Goal: Information Seeking & Learning: Learn about a topic

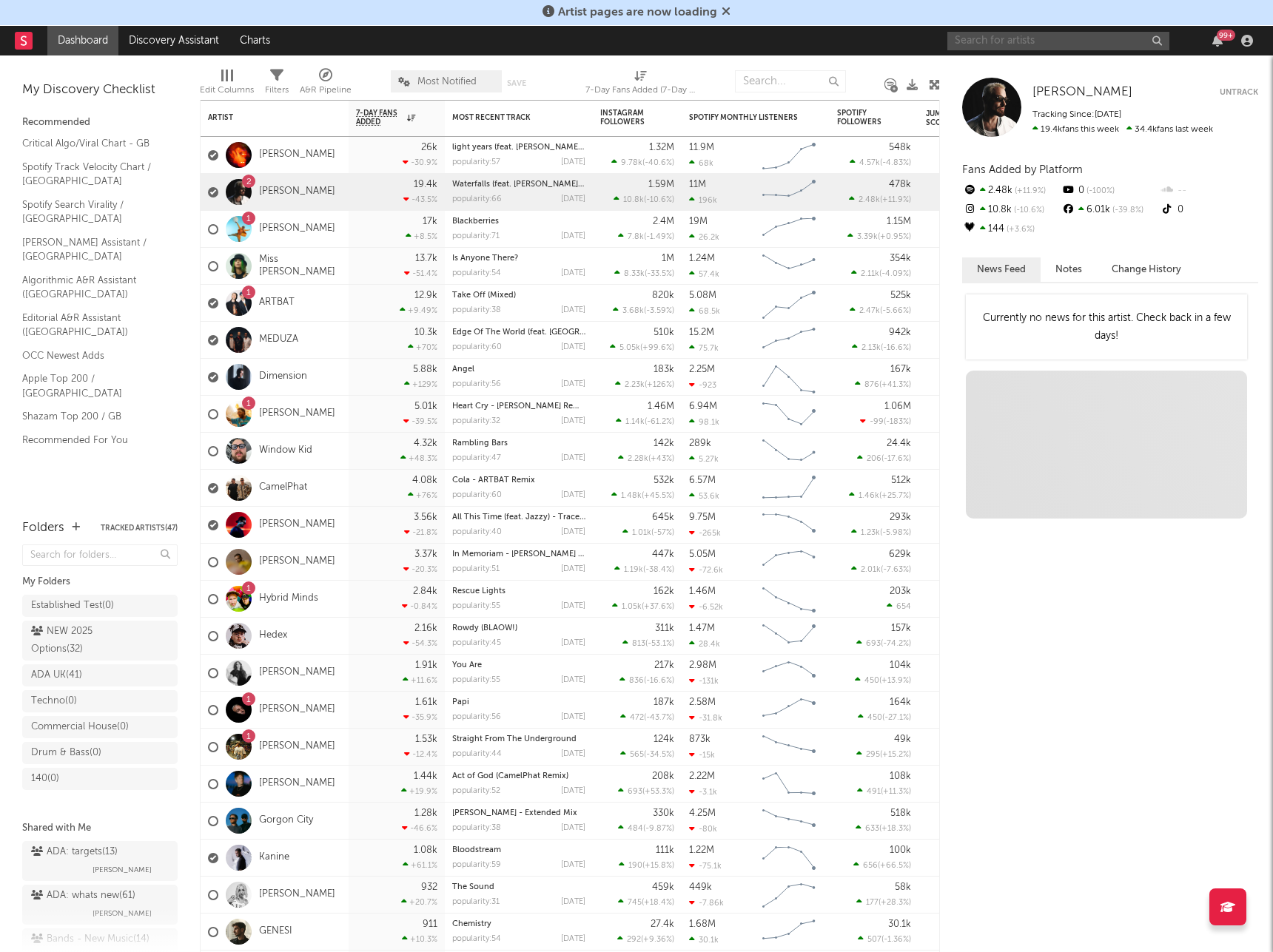
click at [1005, 43] on input "text" at bounding box center [1059, 40] width 222 height 18
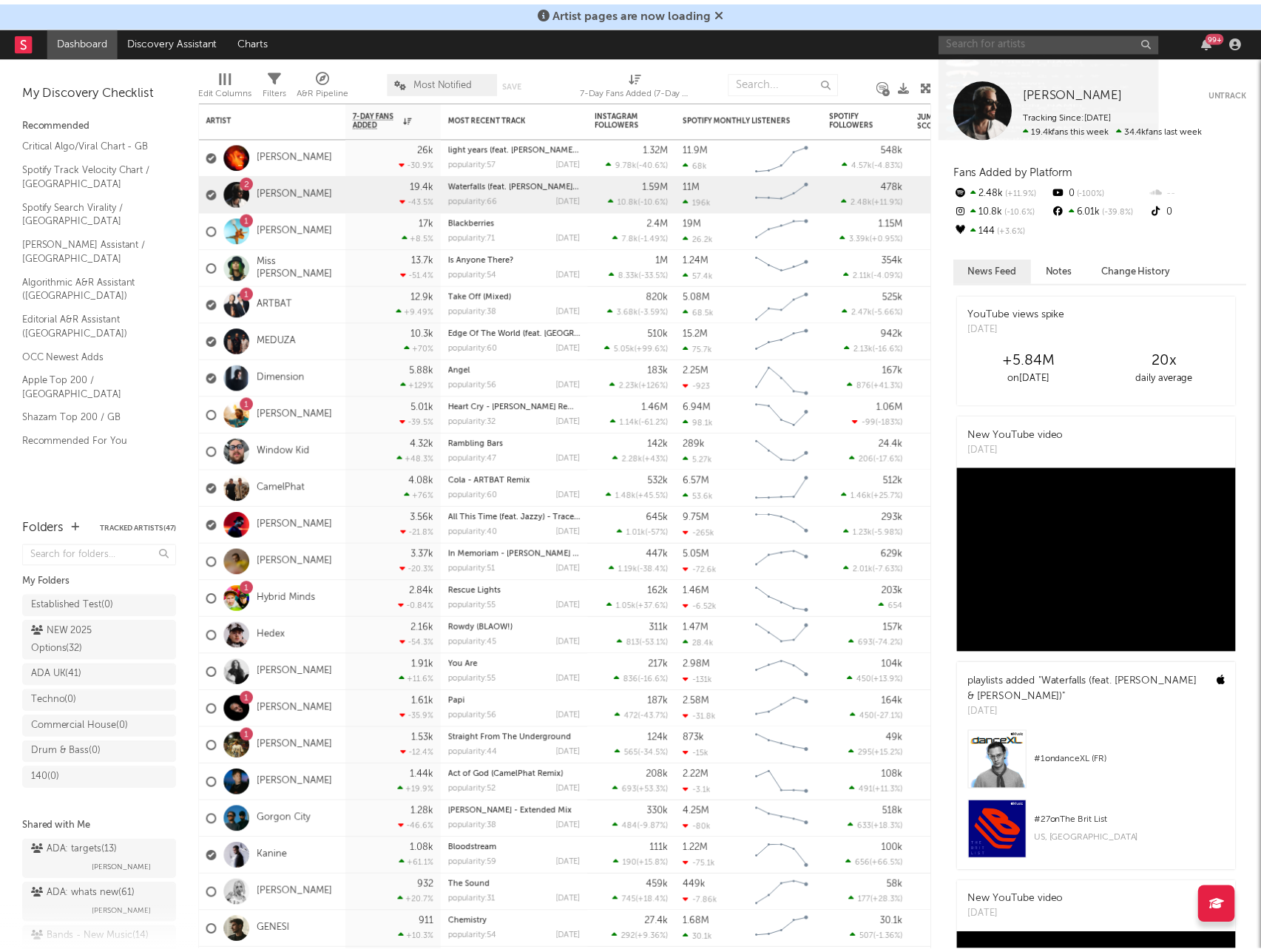
scroll to position [284, 0]
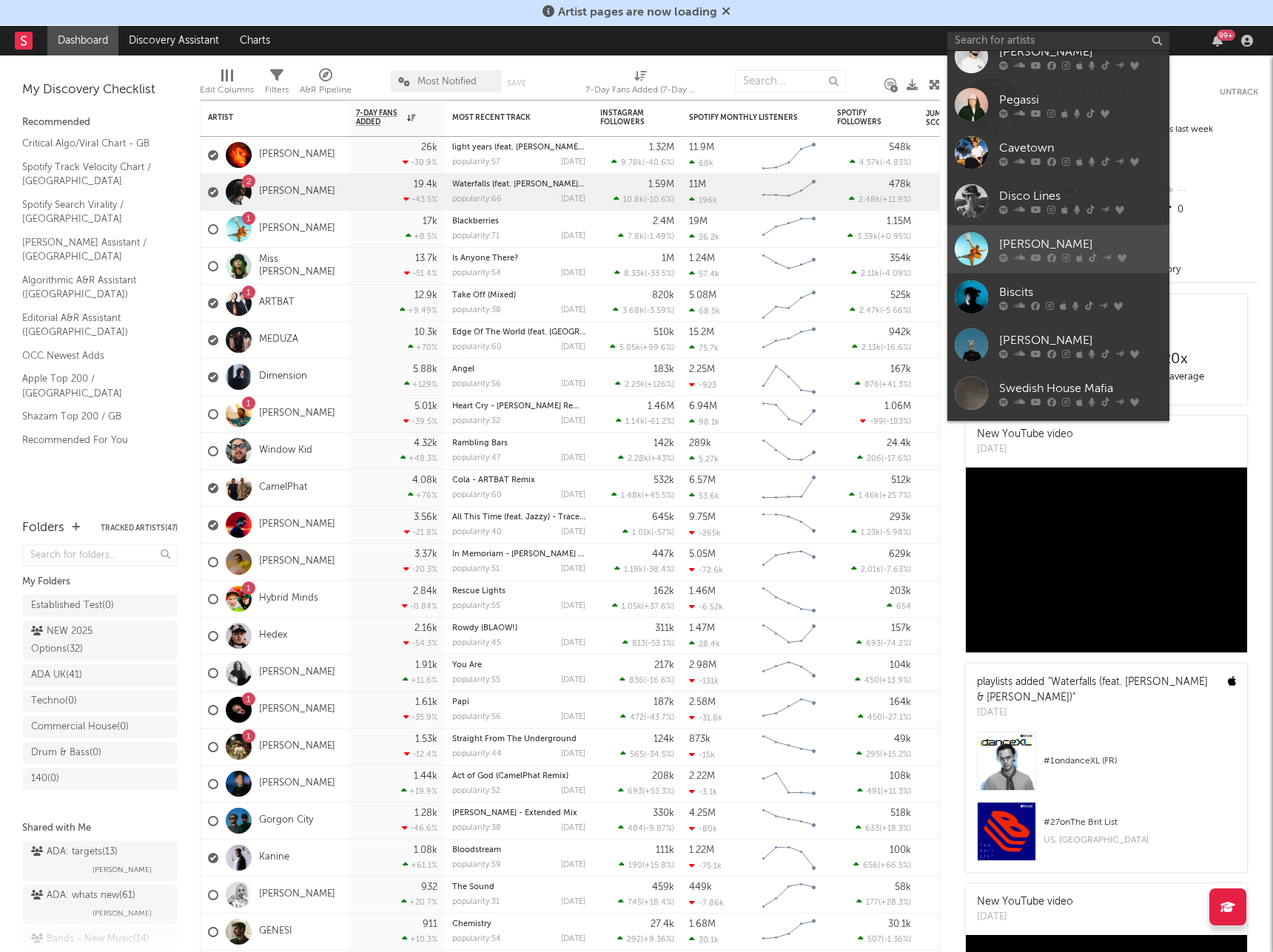
click at [1016, 236] on div "[PERSON_NAME]" at bounding box center [1081, 244] width 163 height 18
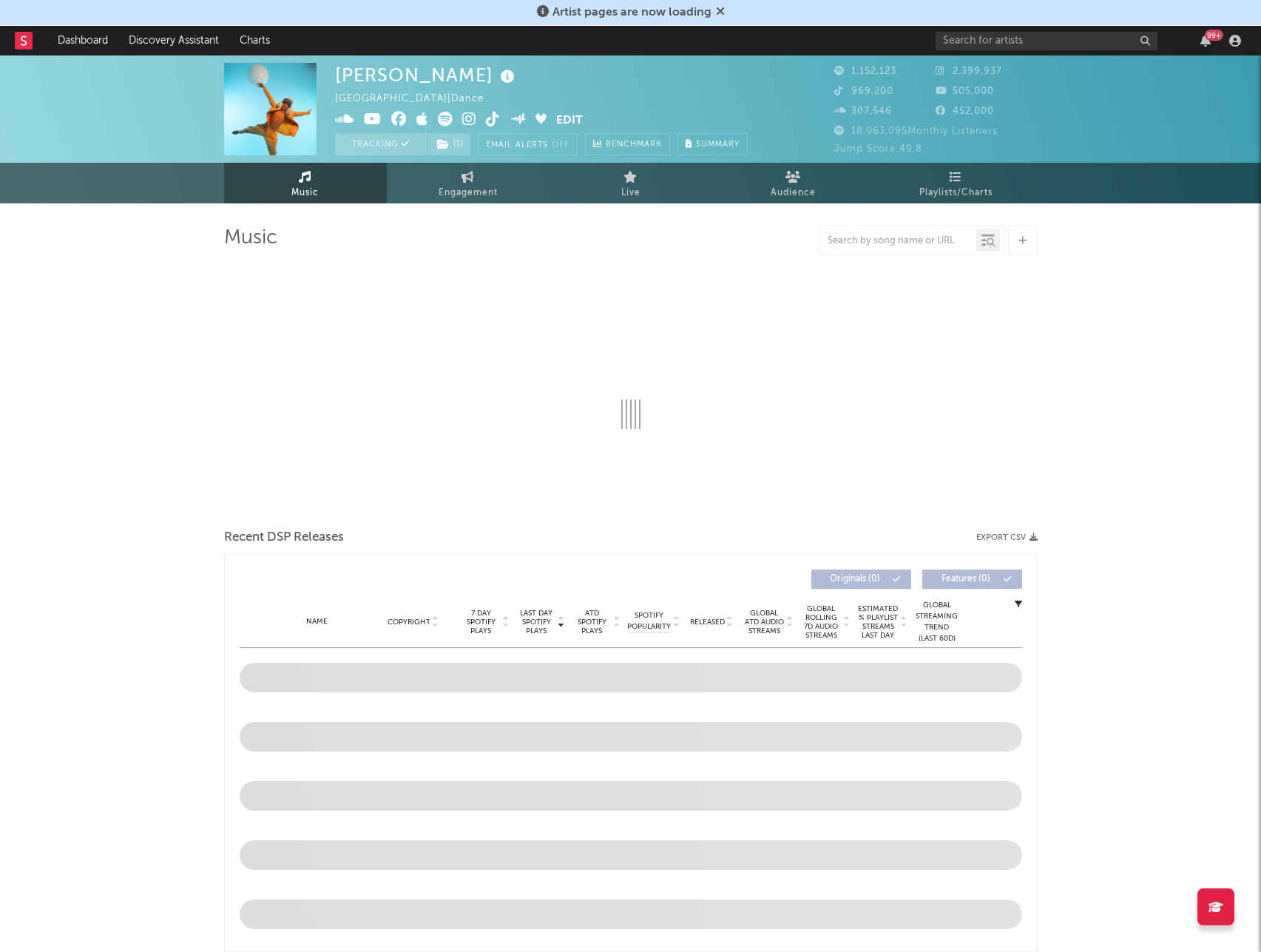
select select "6m"
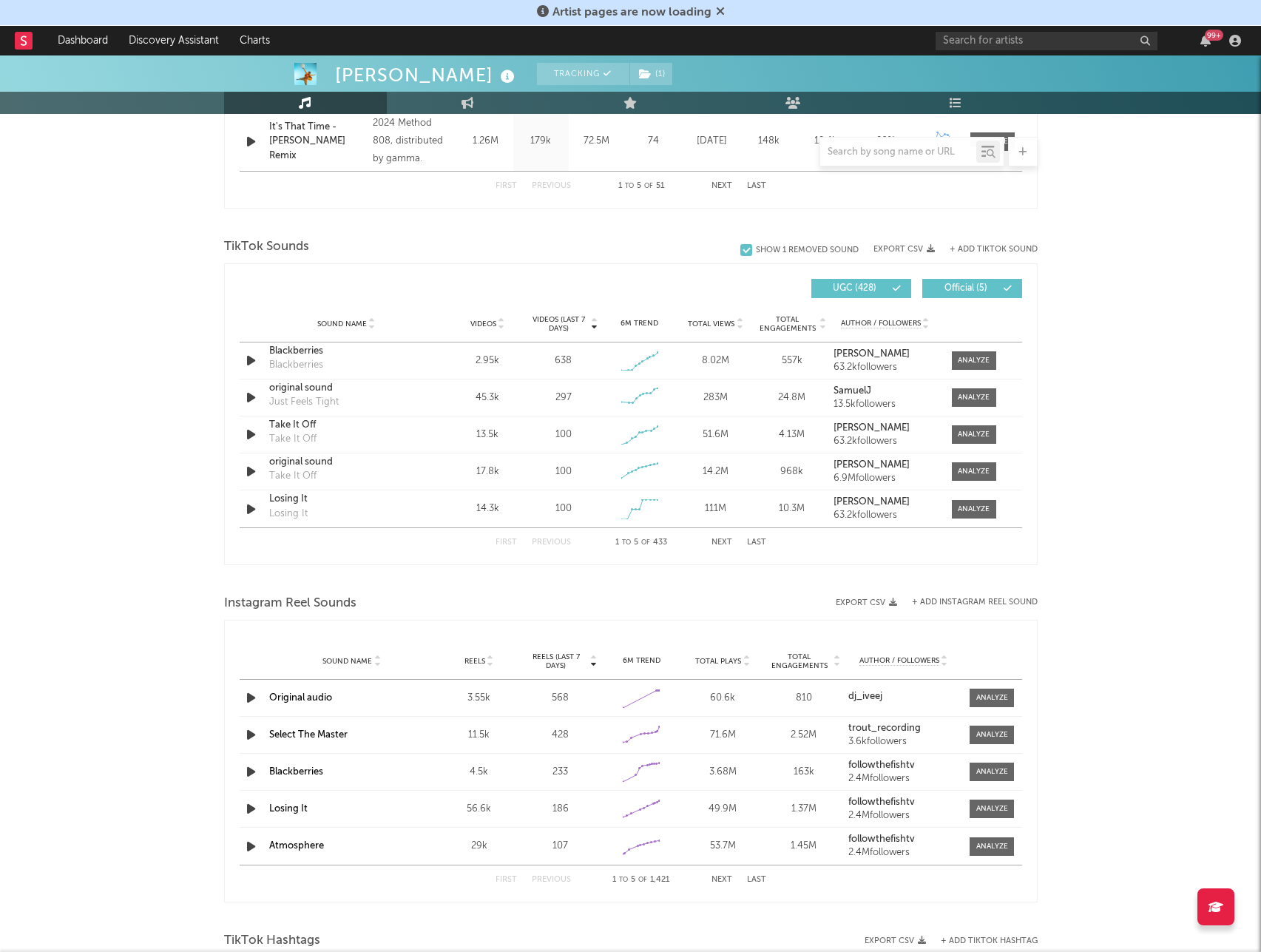
scroll to position [962, 0]
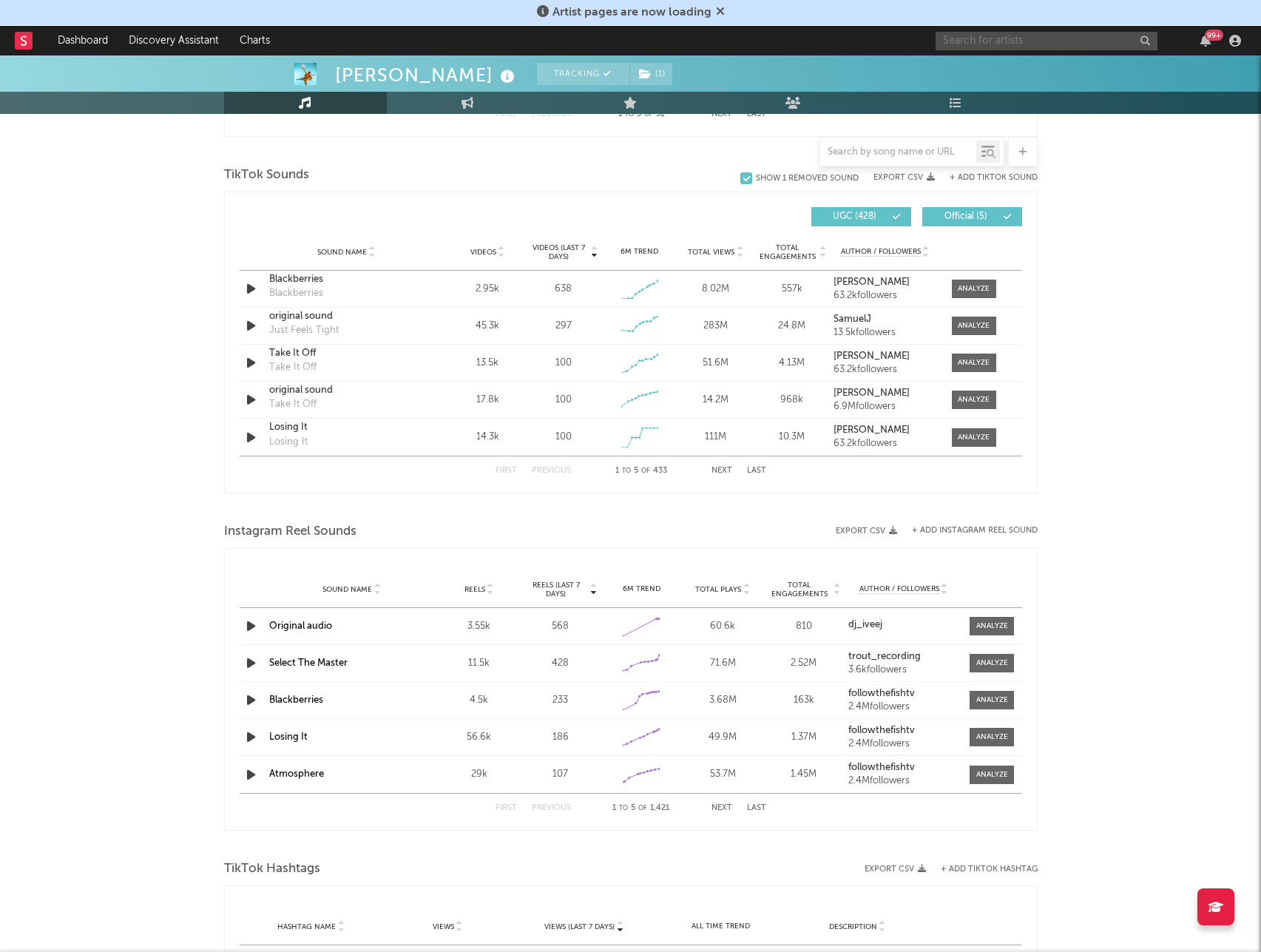
click at [1051, 38] on input "text" at bounding box center [1047, 40] width 222 height 18
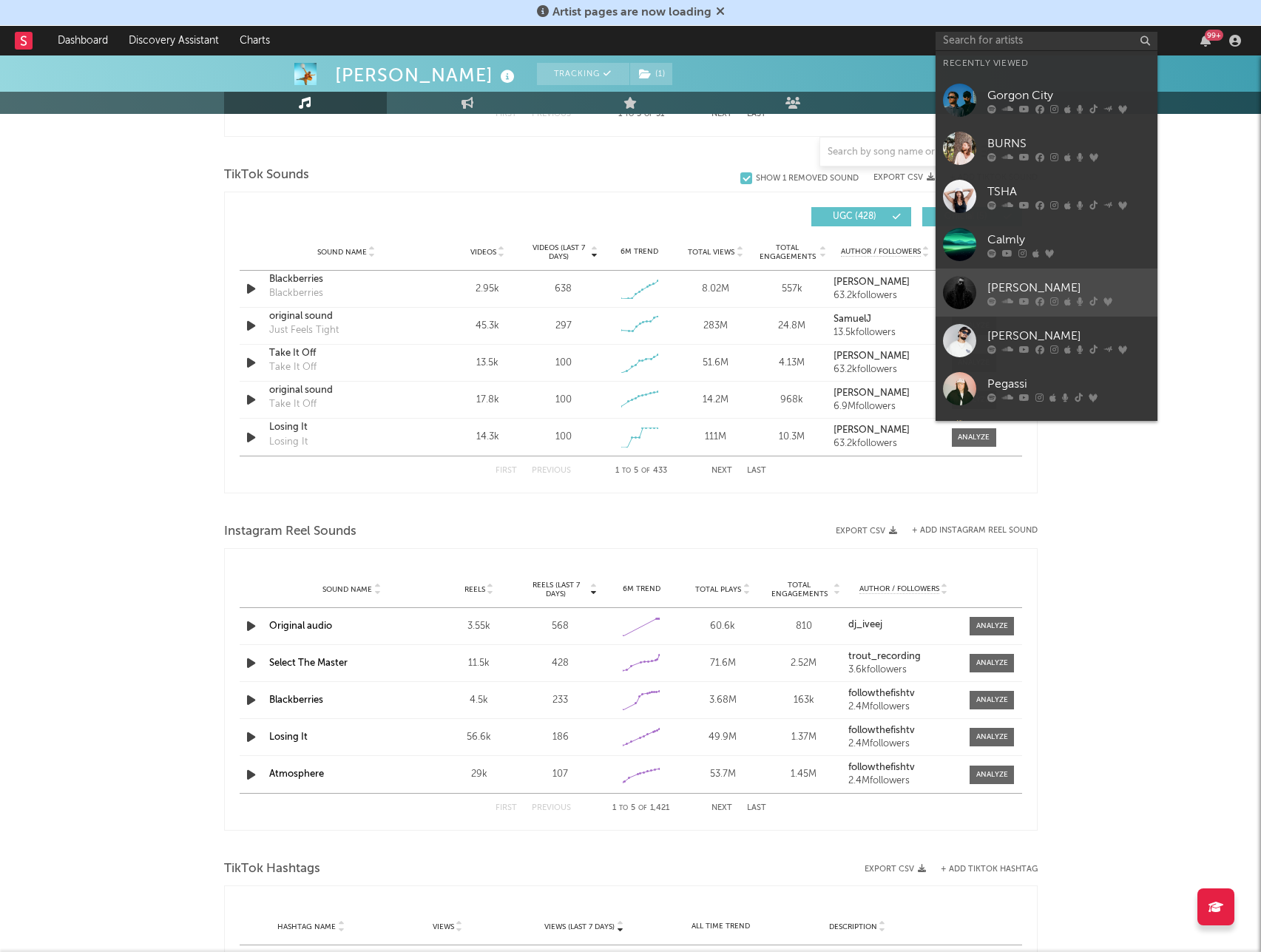
click at [1083, 282] on div "[PERSON_NAME]" at bounding box center [1069, 288] width 163 height 18
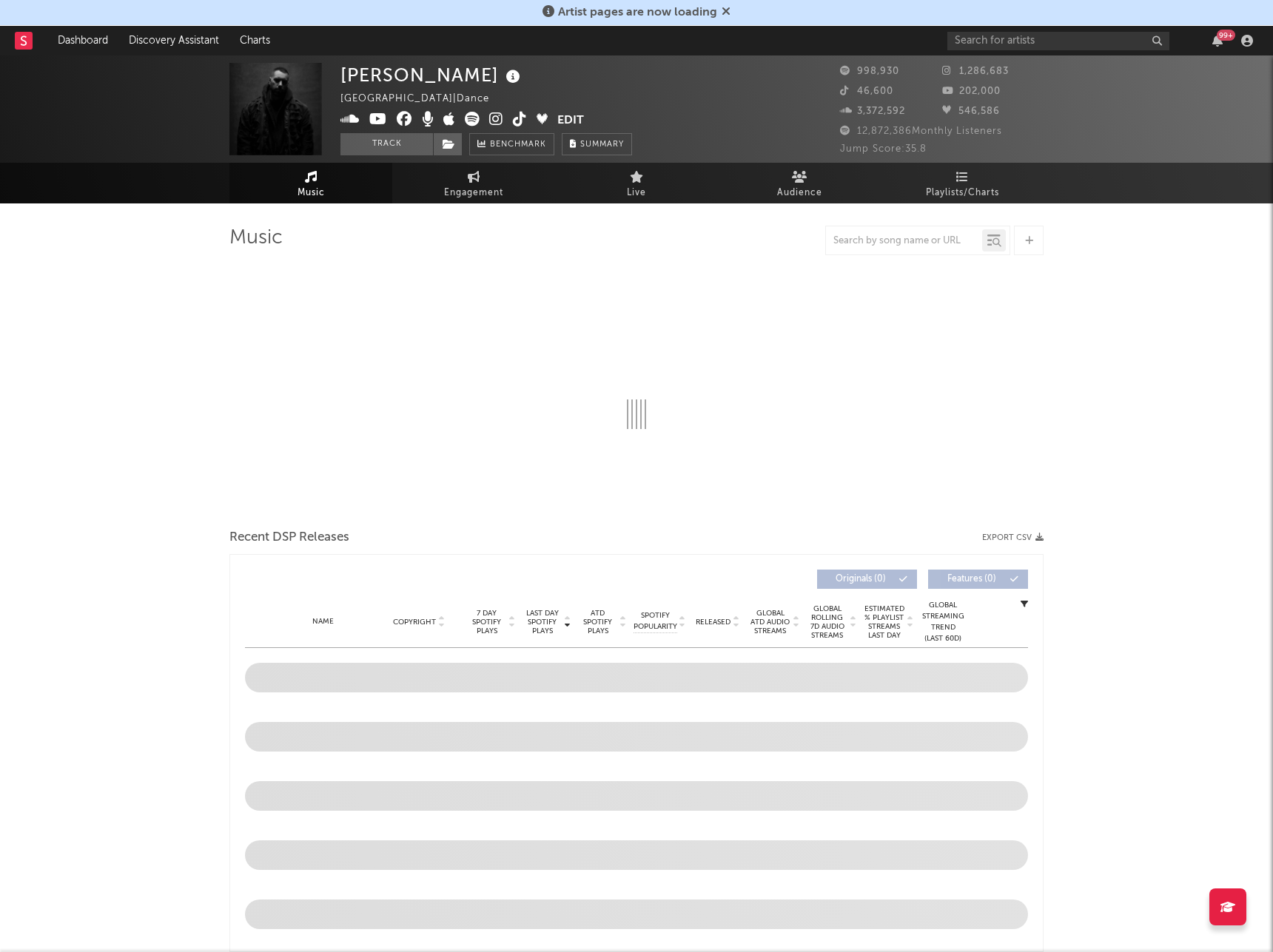
select select "6m"
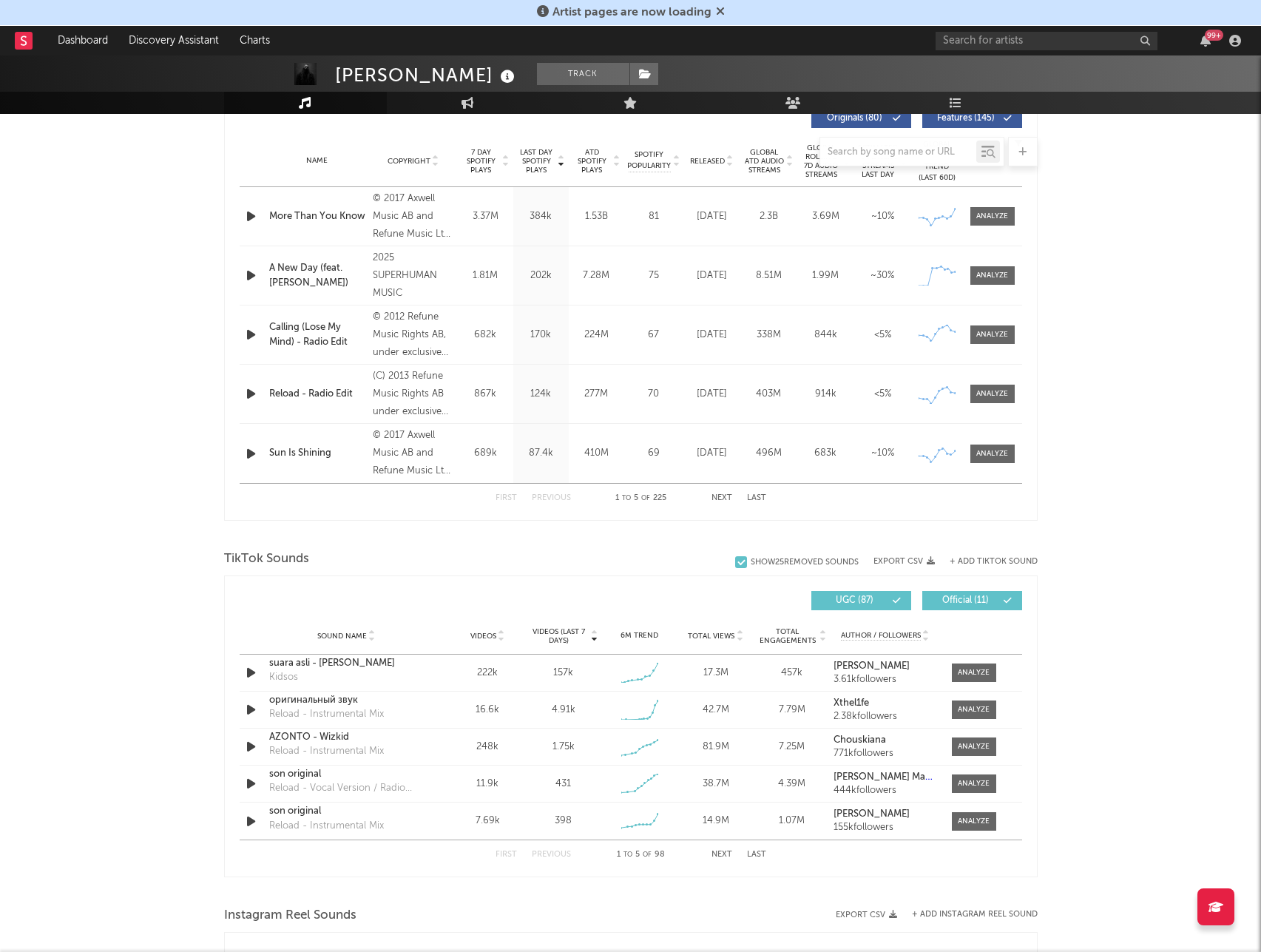
scroll to position [592, 0]
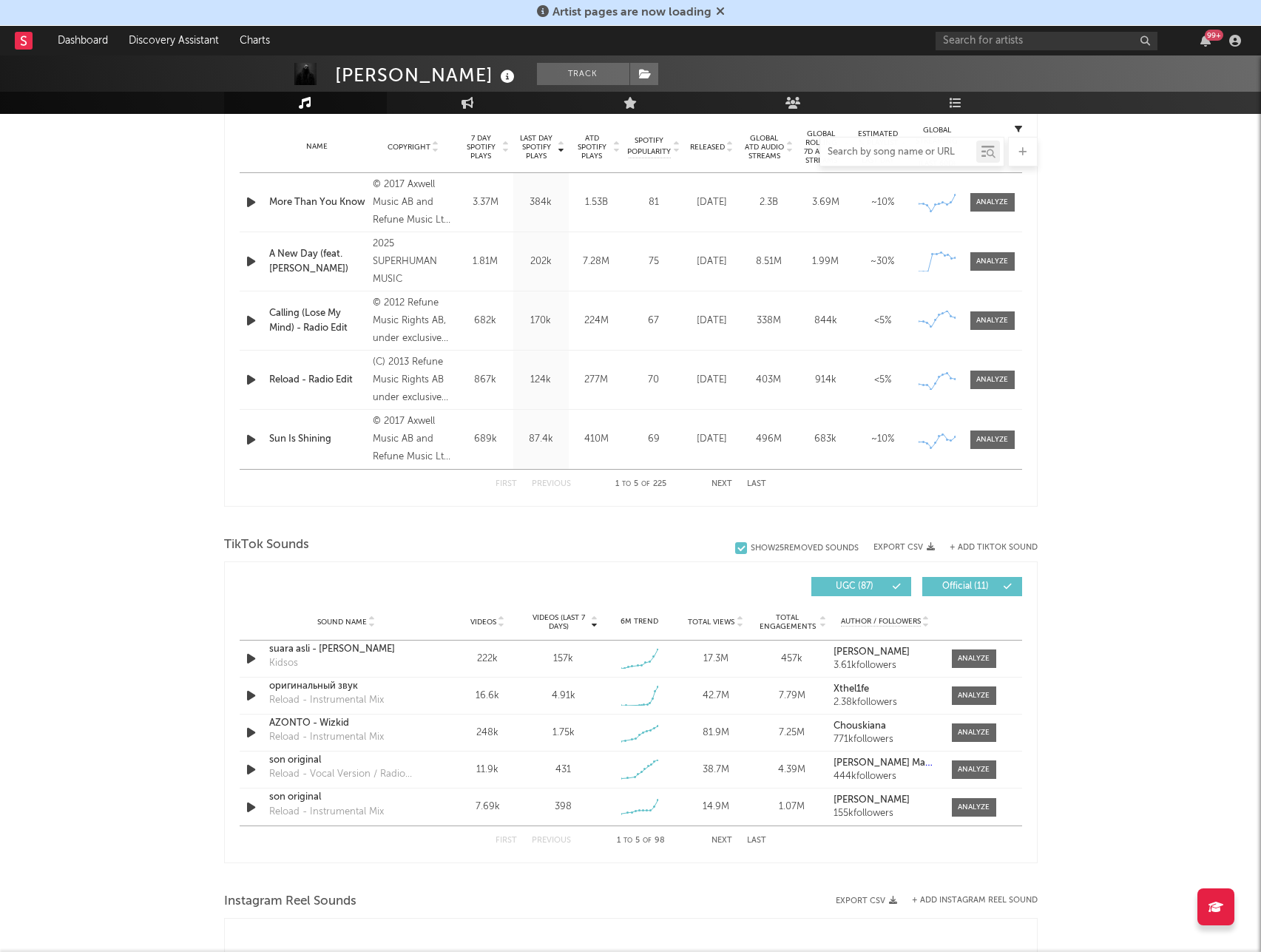
click at [932, 148] on input "text" at bounding box center [898, 152] width 156 height 11
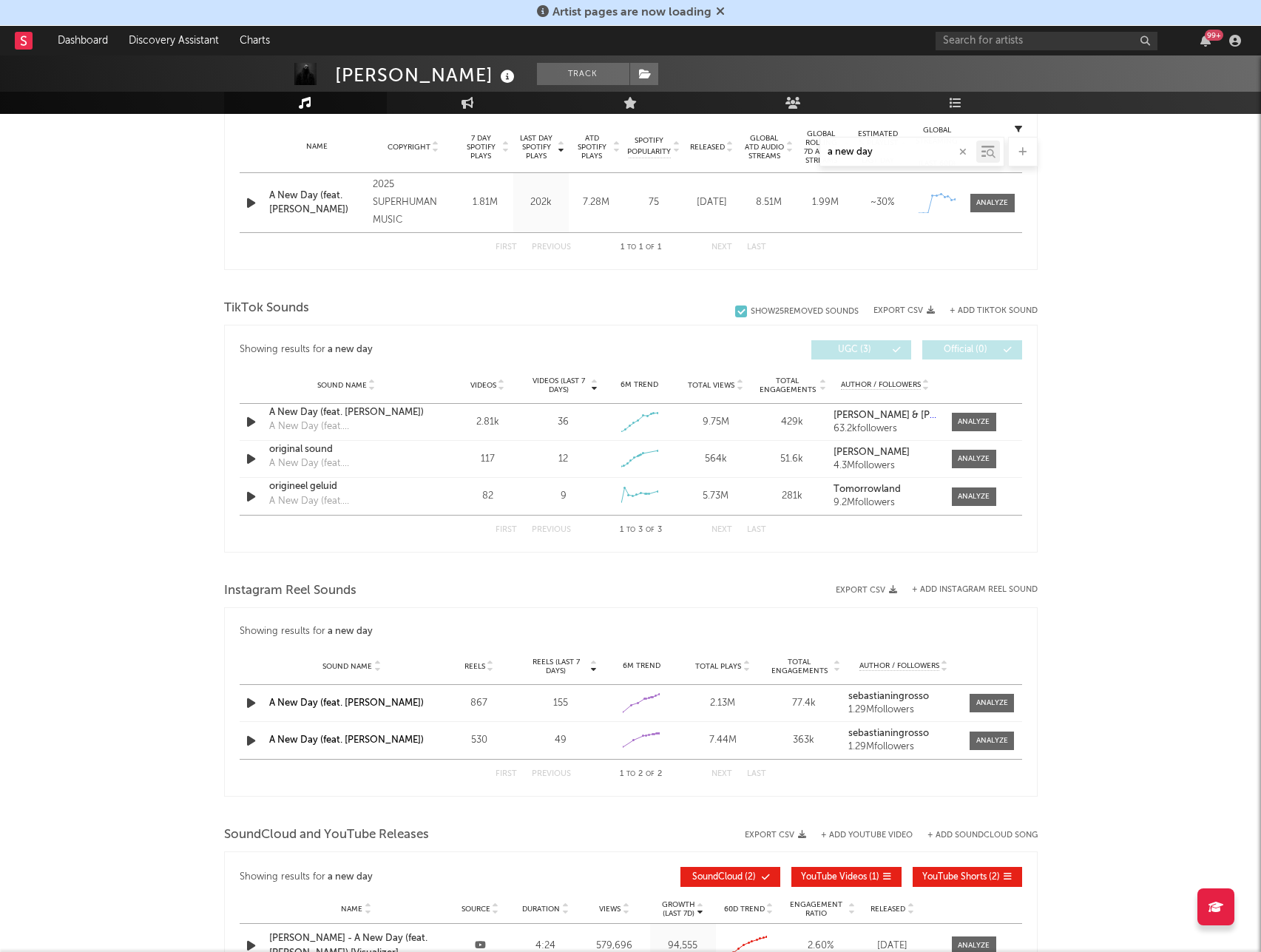
type input "a new day"
click at [1180, 471] on div "[PERSON_NAME] Track [GEOGRAPHIC_DATA] | Dance Edit Track Benchmark Summary 998,…" at bounding box center [630, 379] width 1261 height 1831
click at [967, 421] on div at bounding box center [973, 422] width 32 height 11
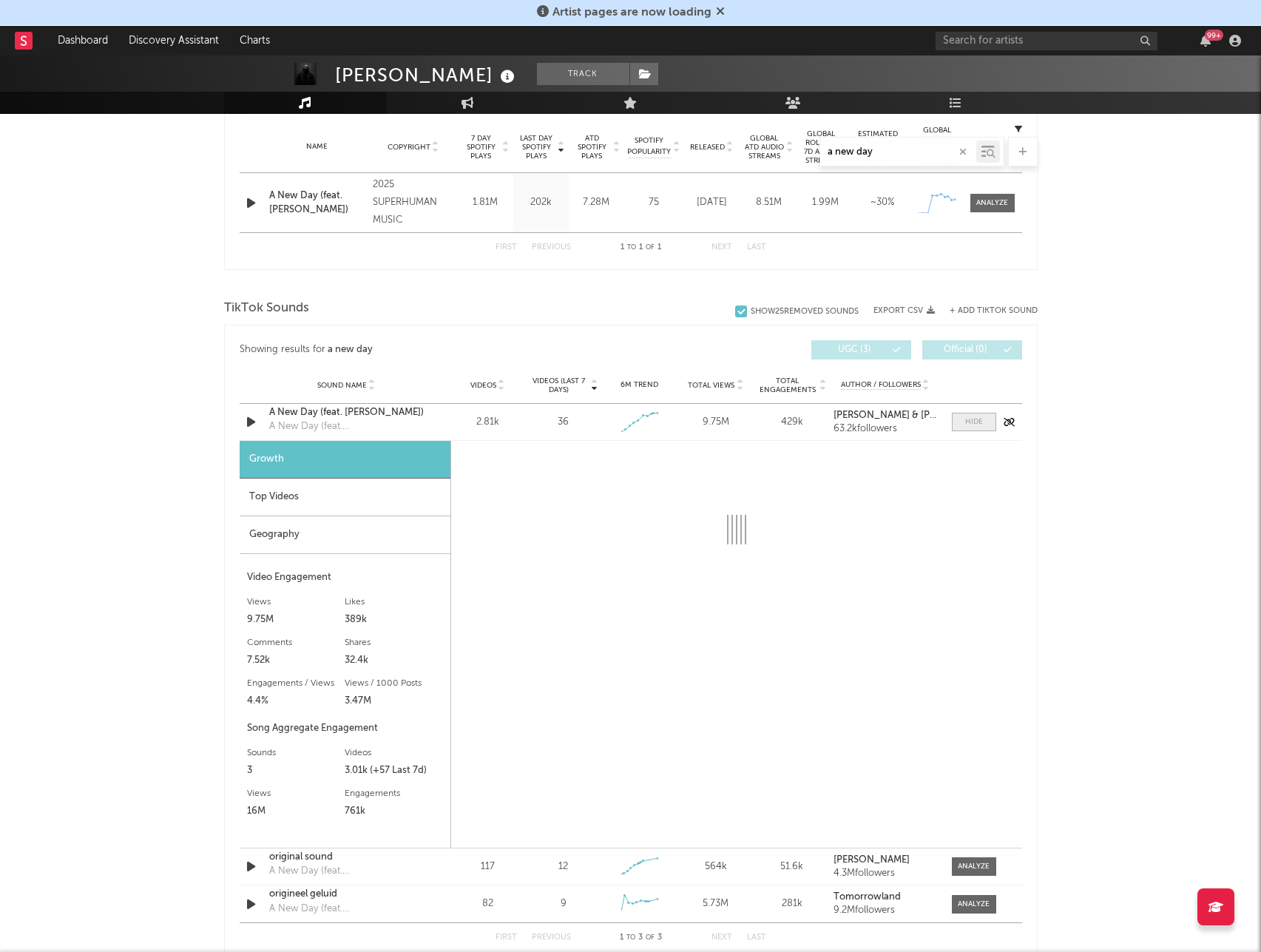
select select "1w"
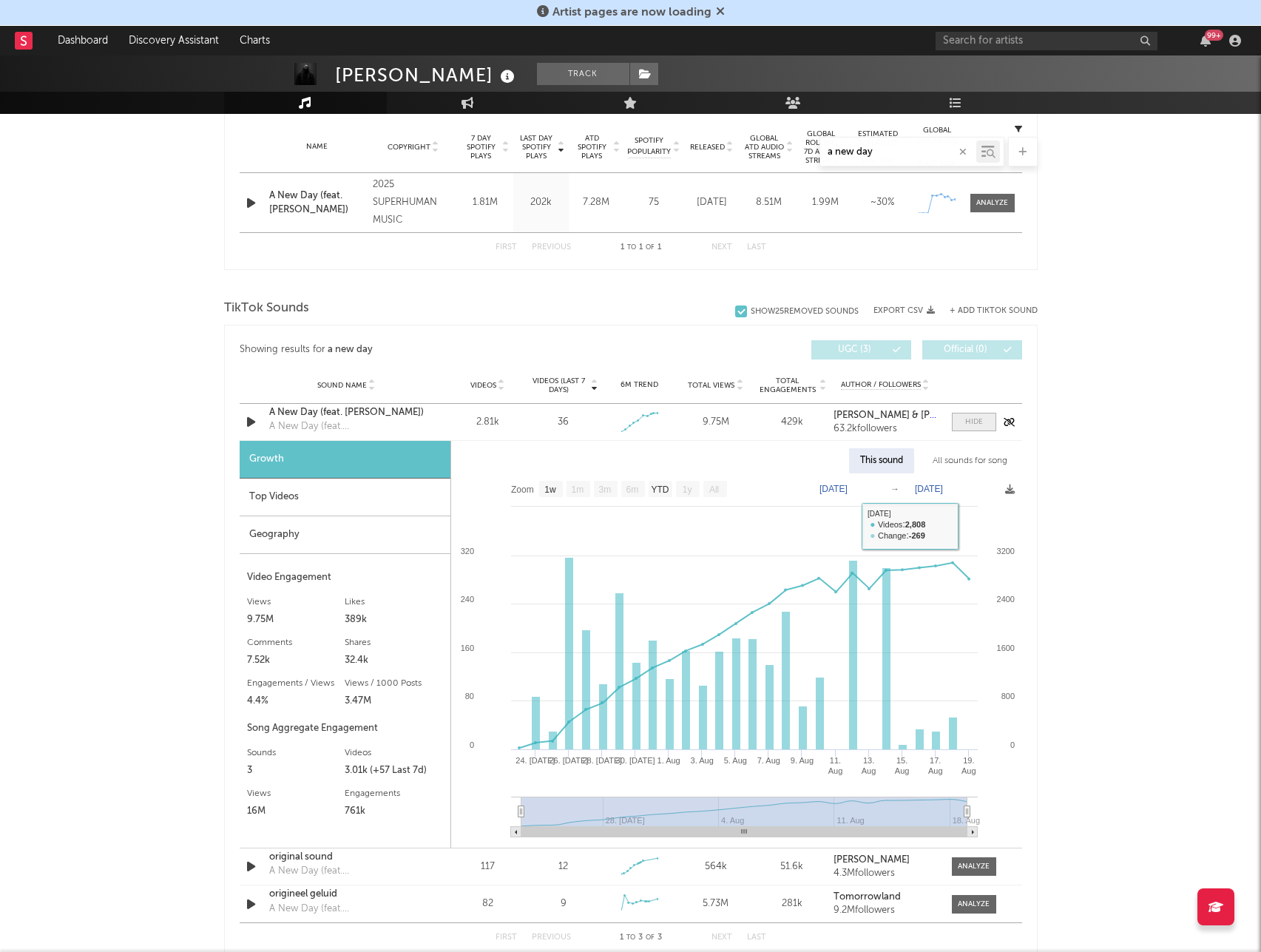
click at [965, 417] on div at bounding box center [974, 422] width 18 height 11
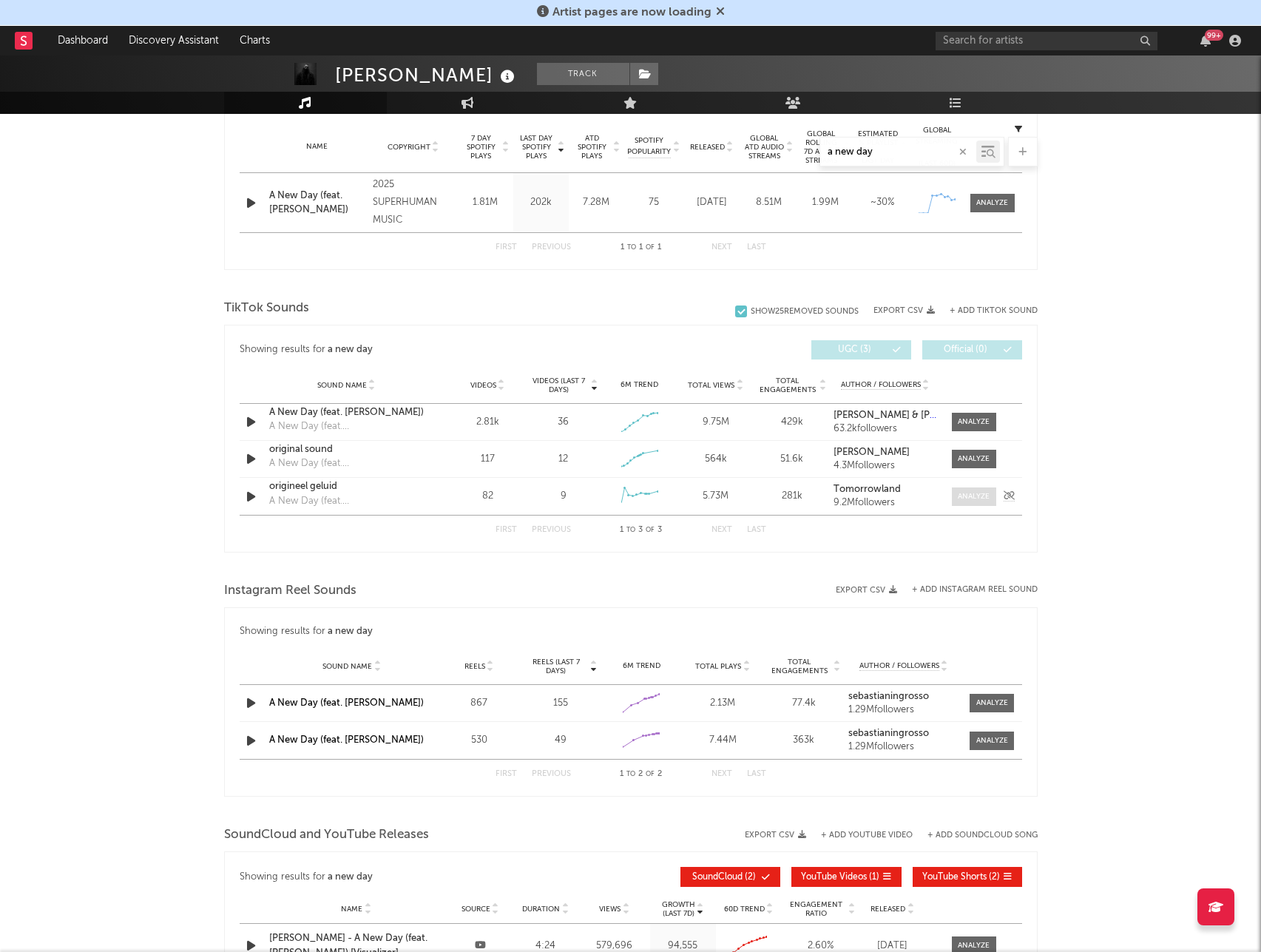
click at [963, 497] on div at bounding box center [973, 497] width 32 height 11
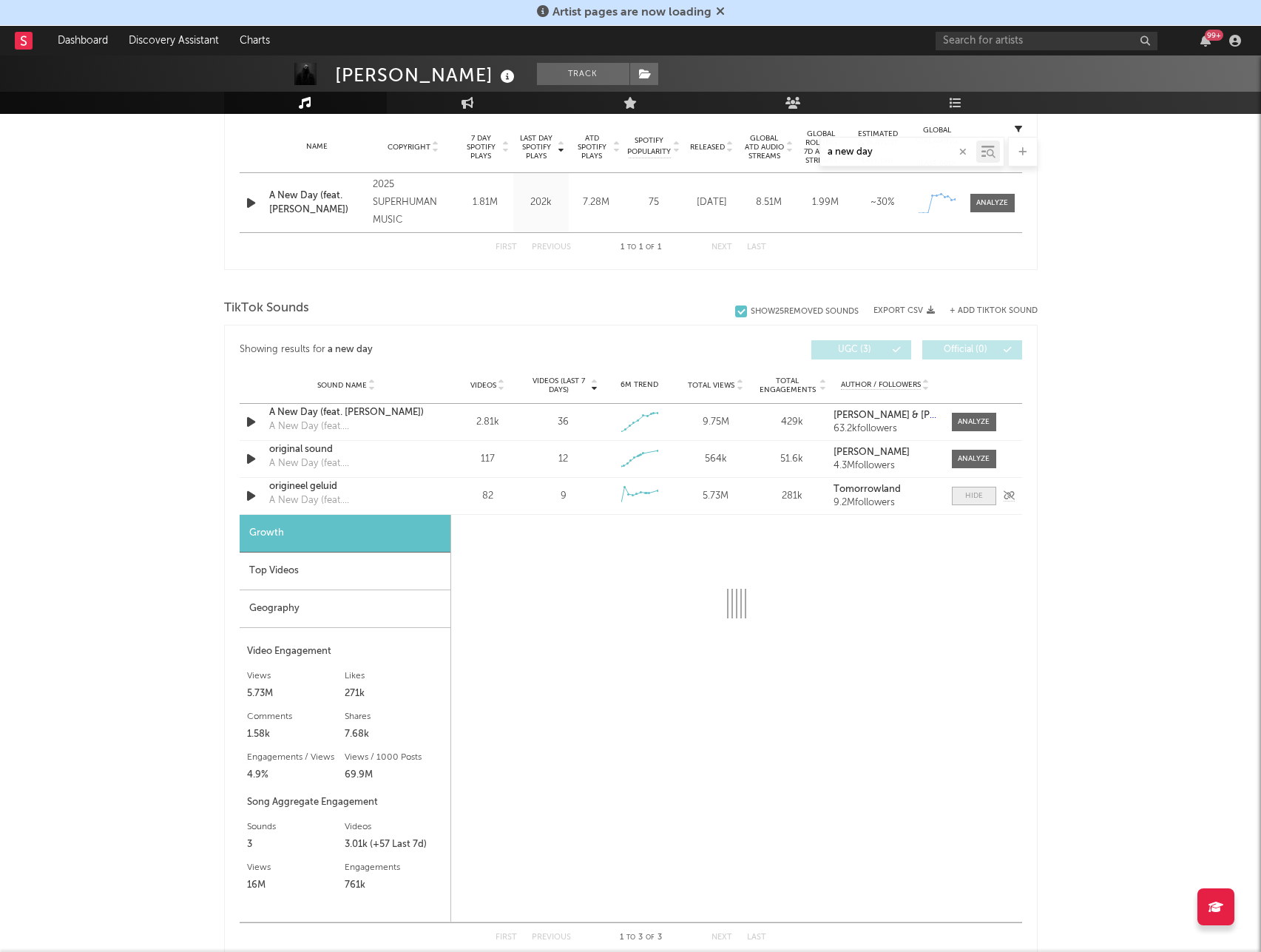
select select "1w"
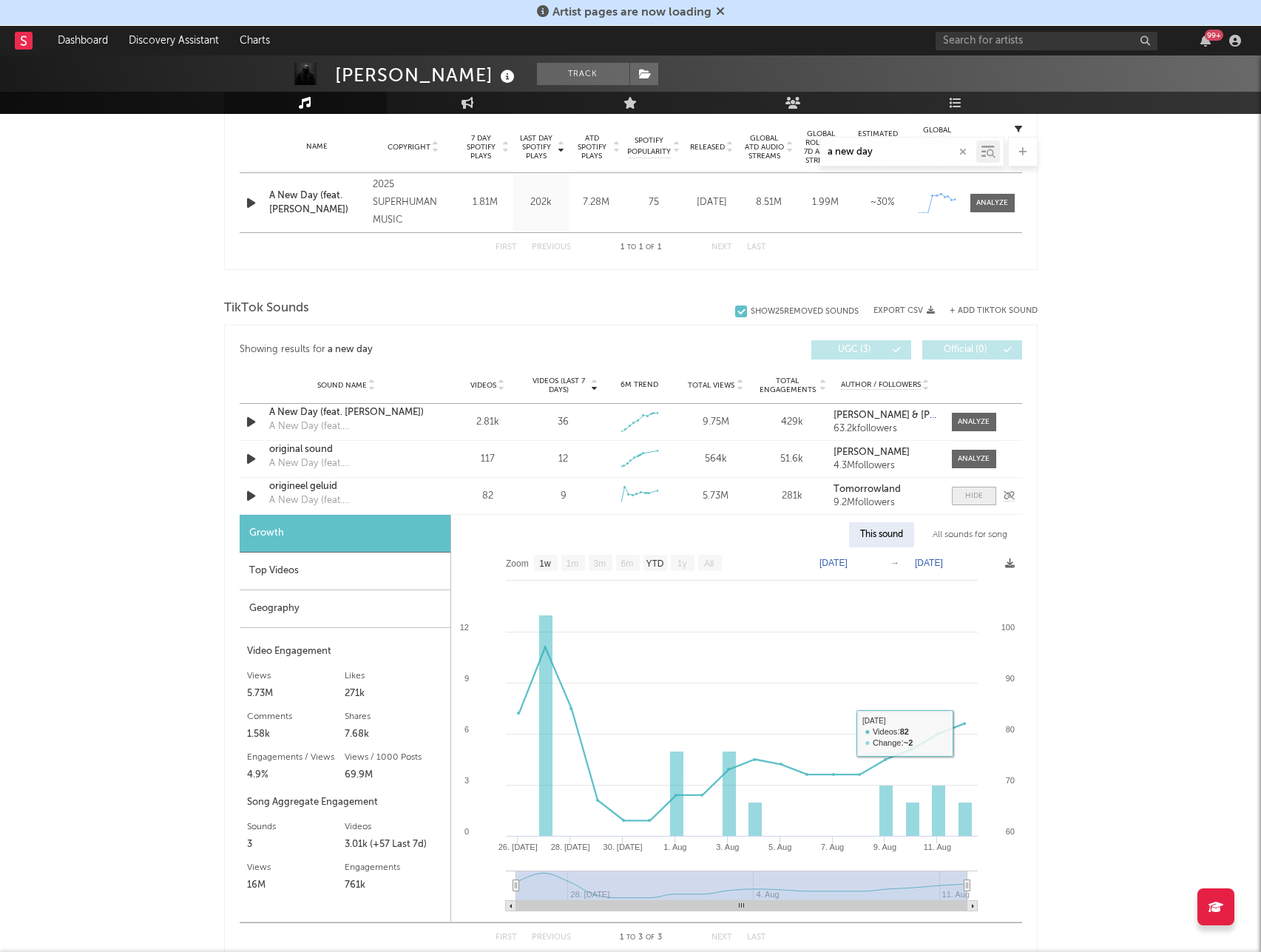
click at [965, 496] on div at bounding box center [974, 497] width 18 height 11
